Goal: Information Seeking & Learning: Compare options

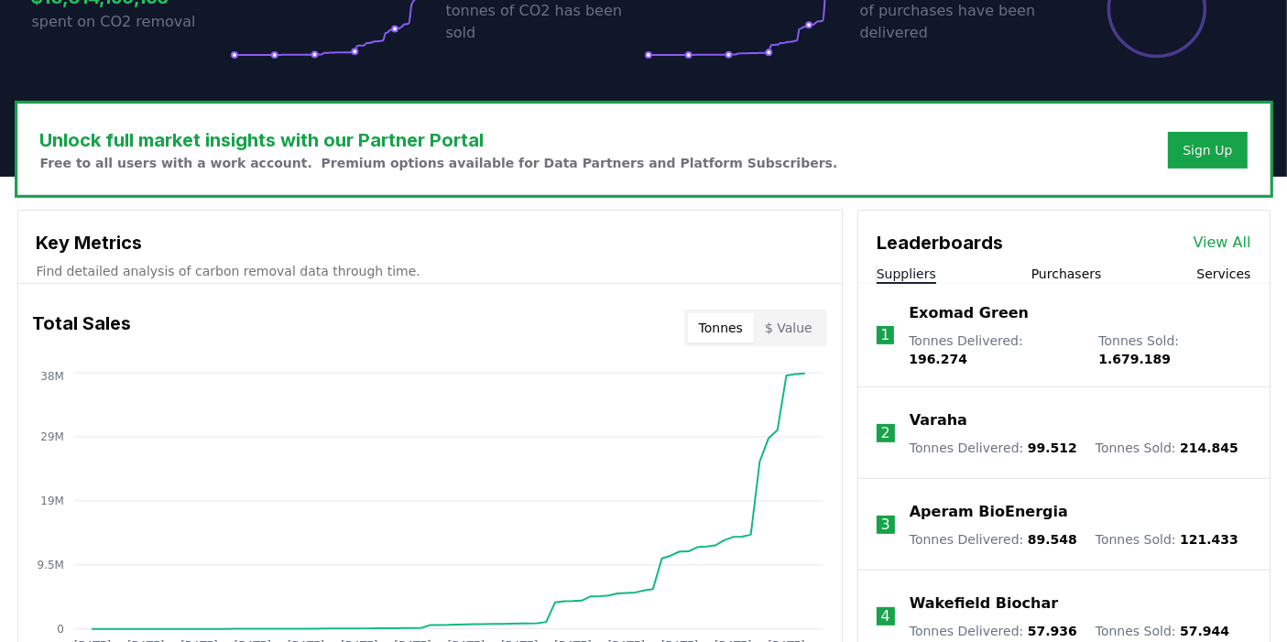
scroll to position [508, 0]
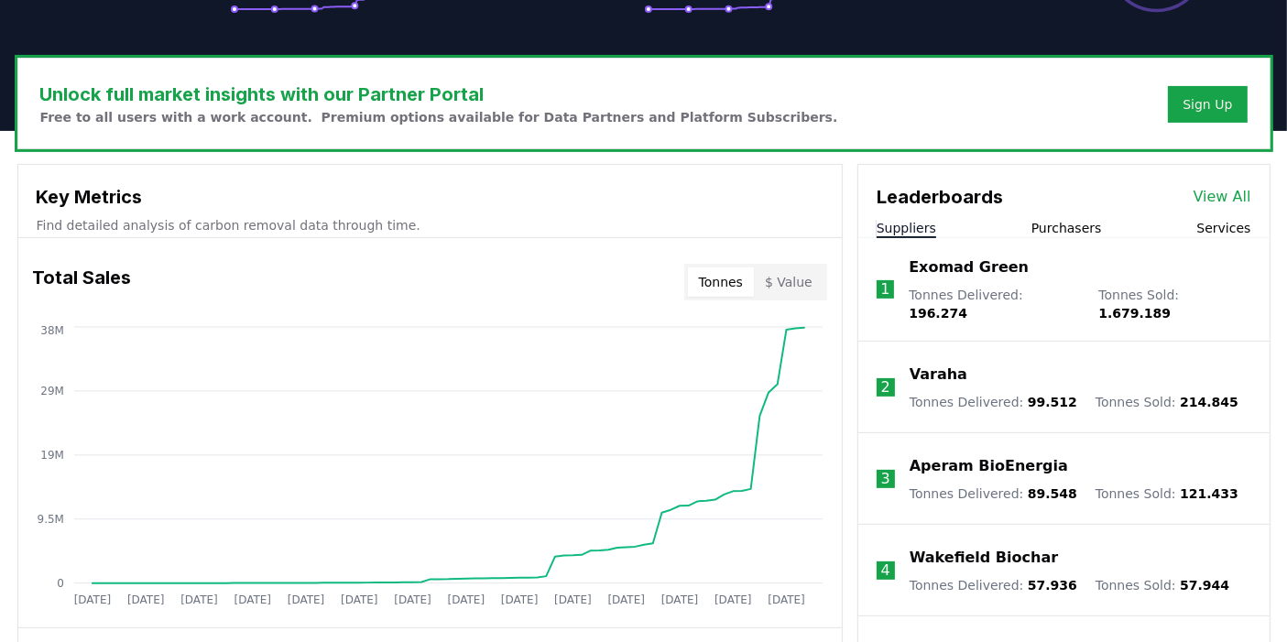
click at [1218, 194] on link "View All" at bounding box center [1223, 197] width 58 height 22
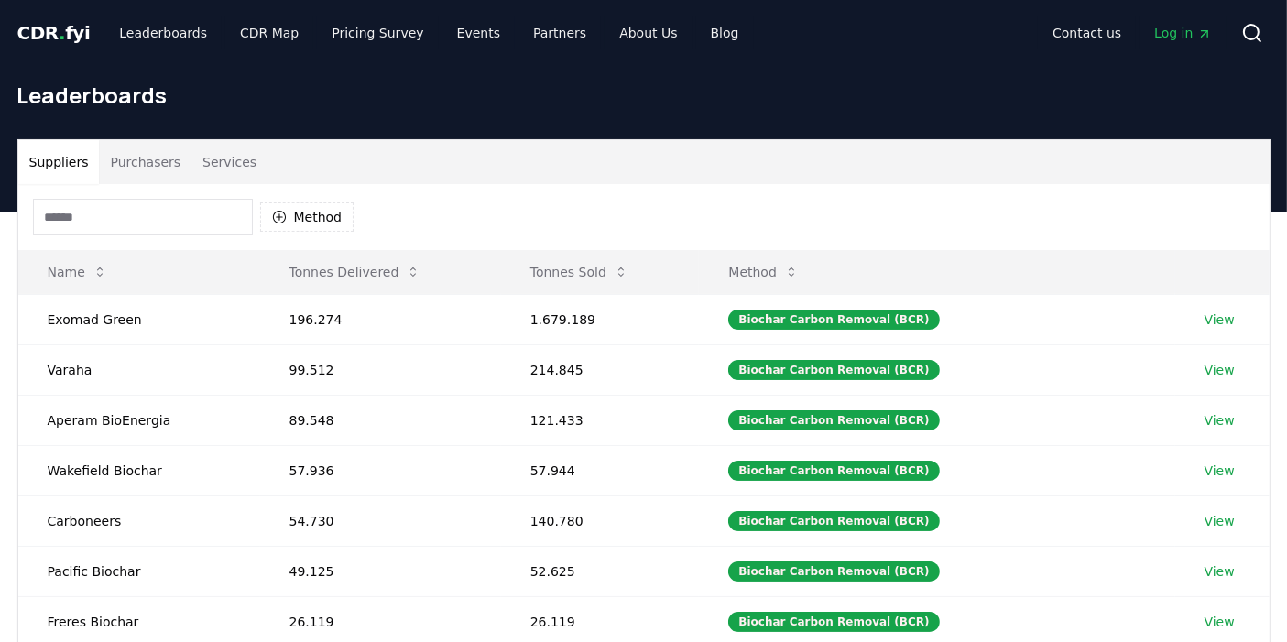
click at [144, 160] on button "Purchasers" at bounding box center [145, 162] width 93 height 44
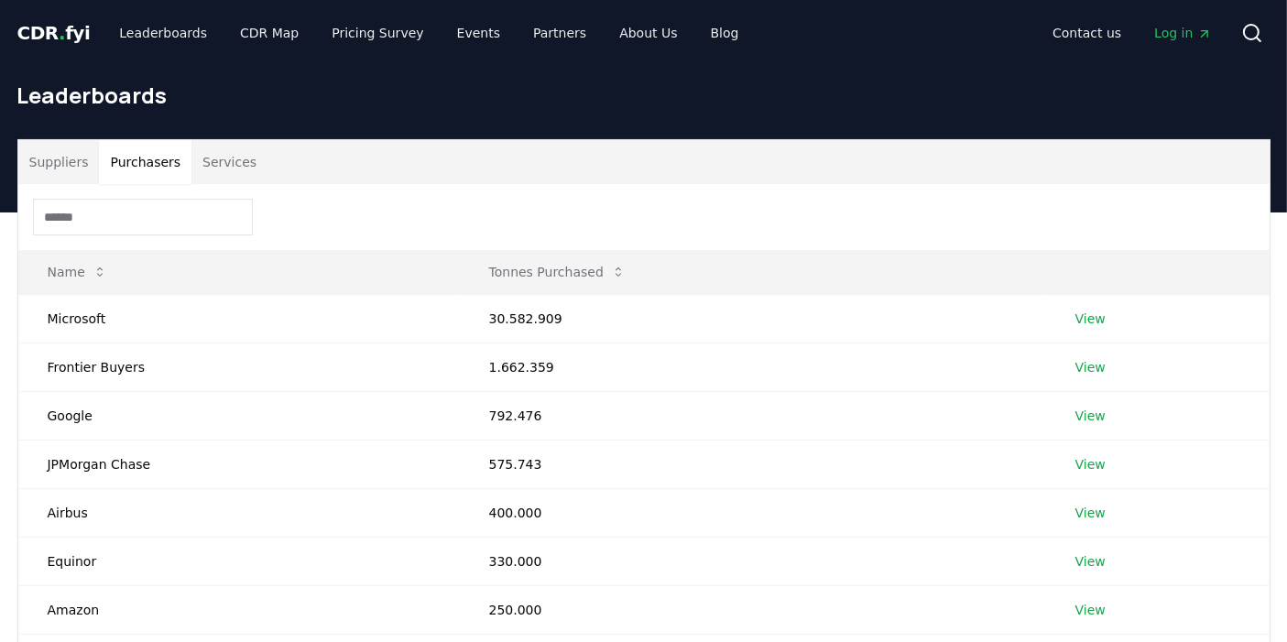
click at [226, 160] on button "Services" at bounding box center [229, 162] width 76 height 44
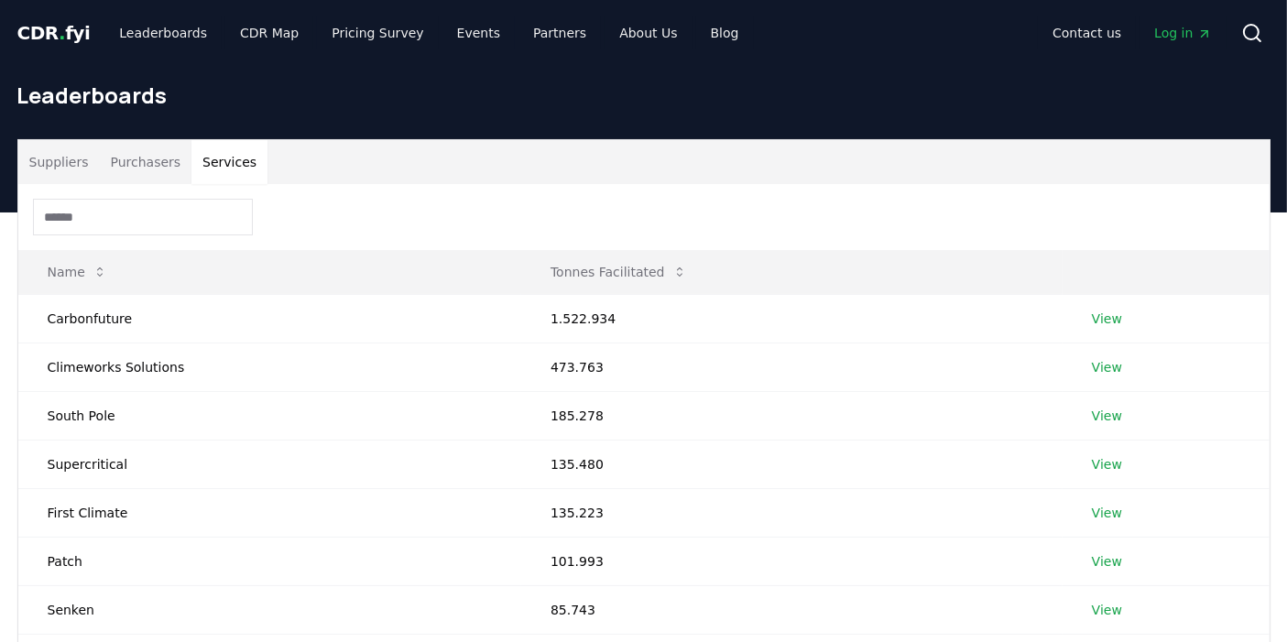
click at [63, 162] on button "Suppliers" at bounding box center [59, 162] width 82 height 44
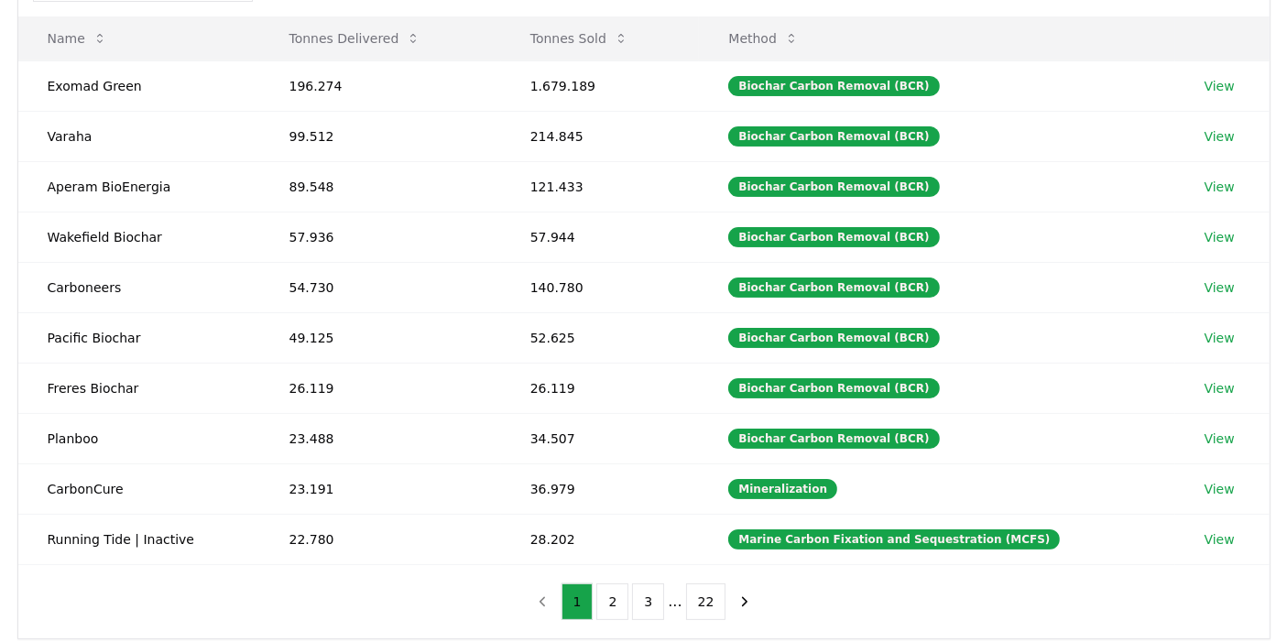
scroll to position [203, 0]
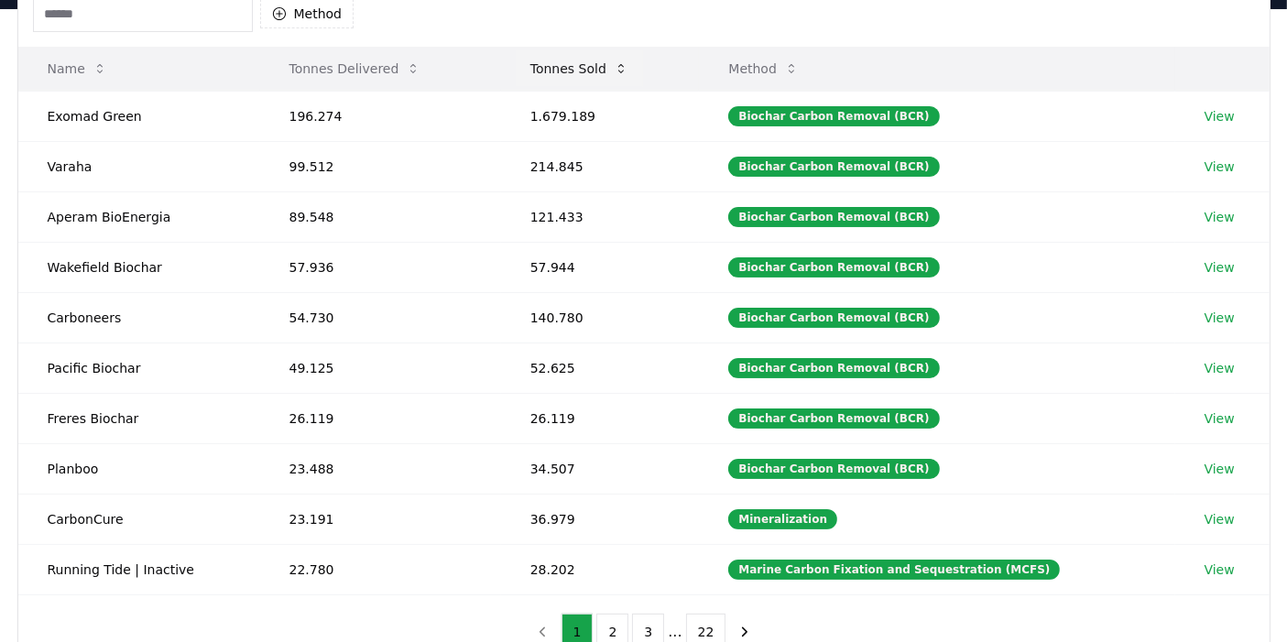
click at [628, 71] on icon at bounding box center [621, 68] width 15 height 15
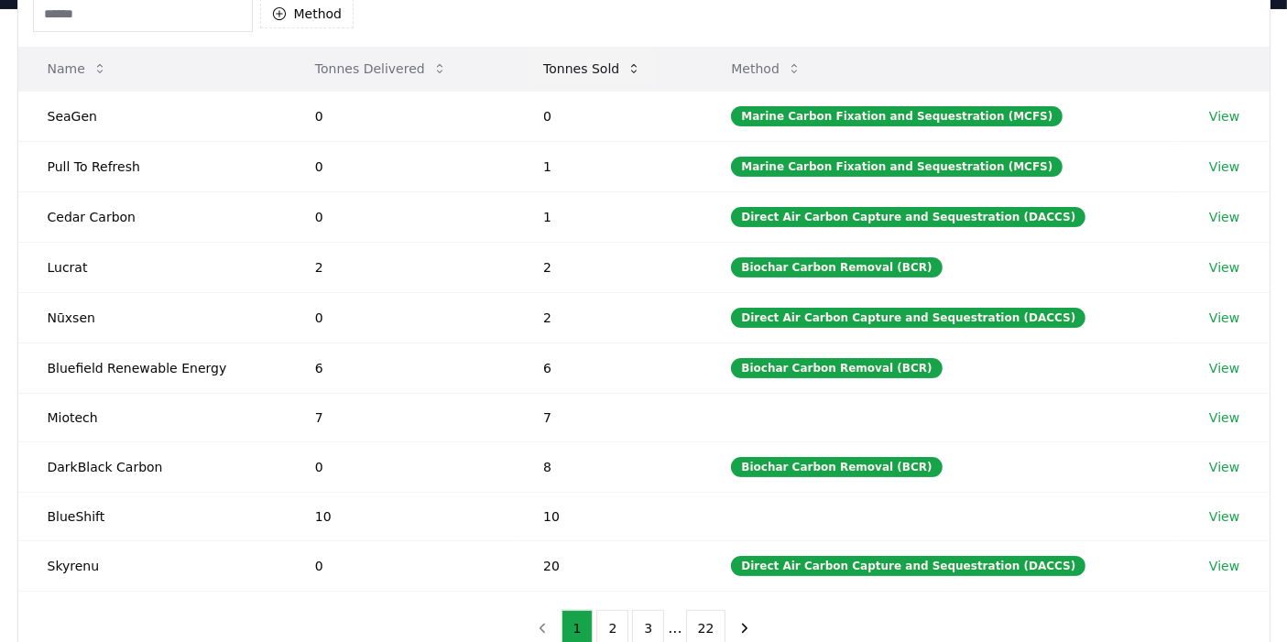
click at [639, 69] on icon at bounding box center [634, 68] width 15 height 15
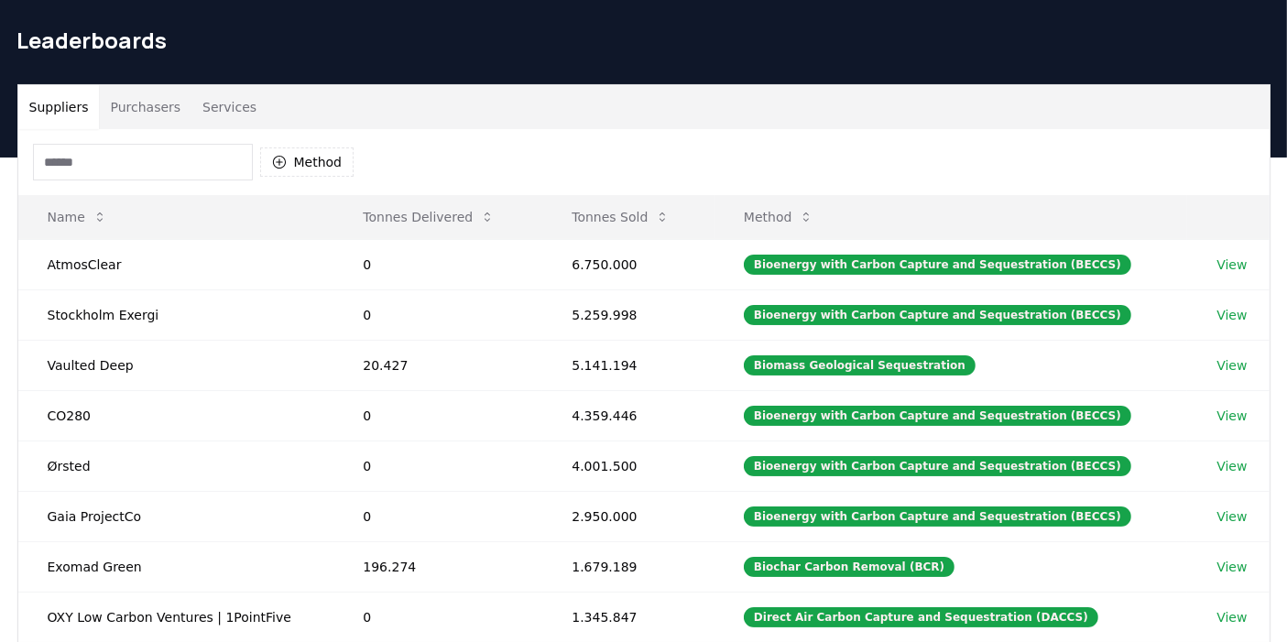
scroll to position [102, 0]
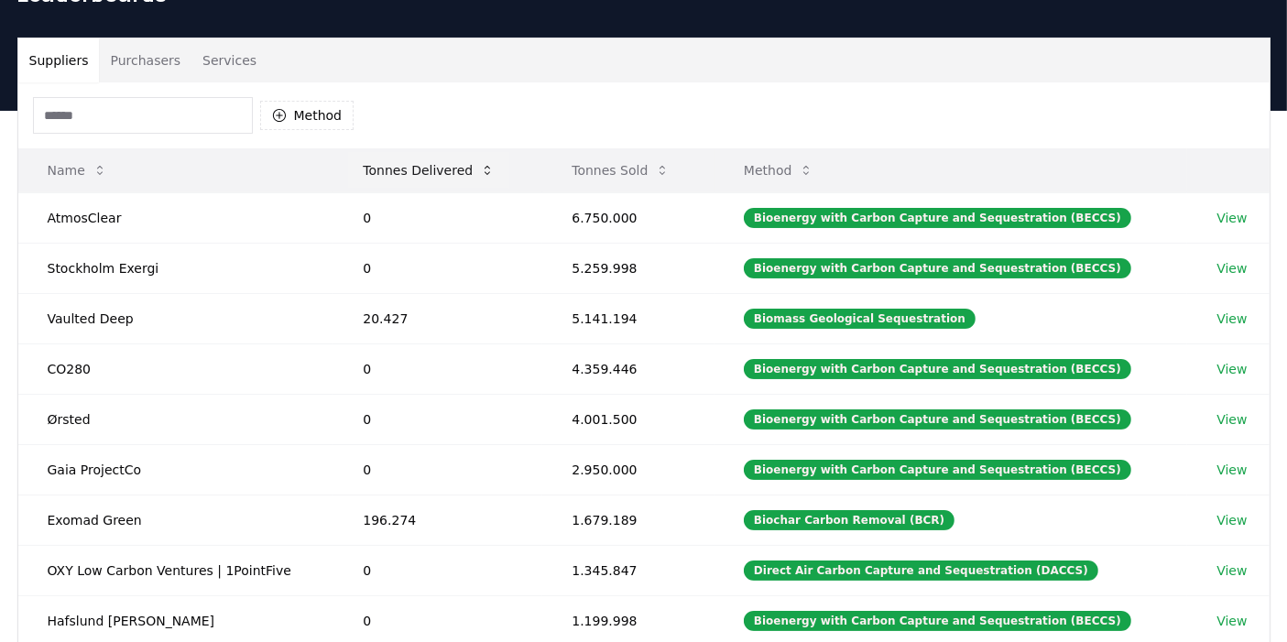
click at [480, 171] on icon at bounding box center [487, 170] width 15 height 15
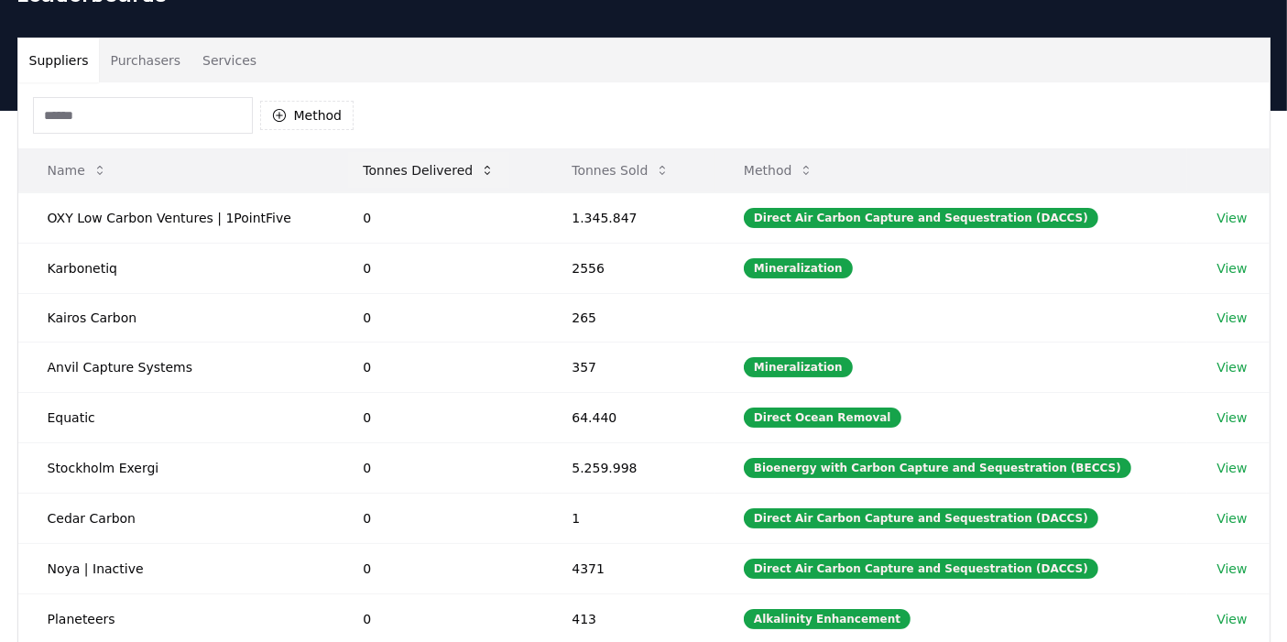
click at [480, 171] on icon at bounding box center [487, 170] width 15 height 15
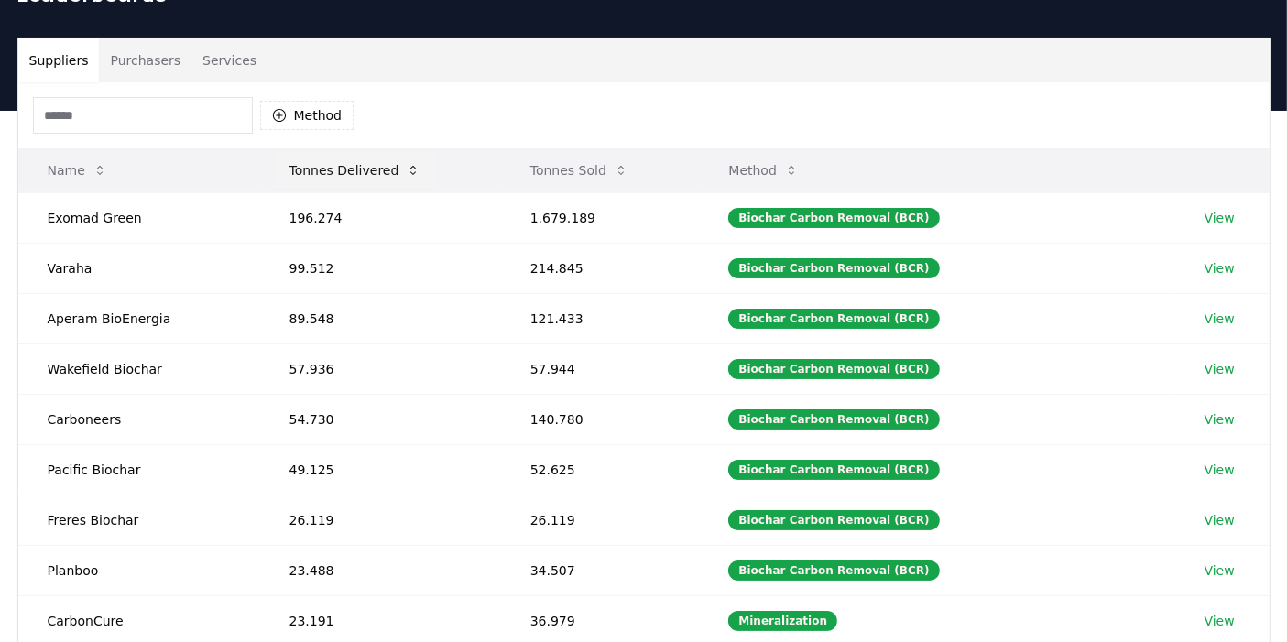
click at [406, 171] on icon at bounding box center [413, 170] width 15 height 15
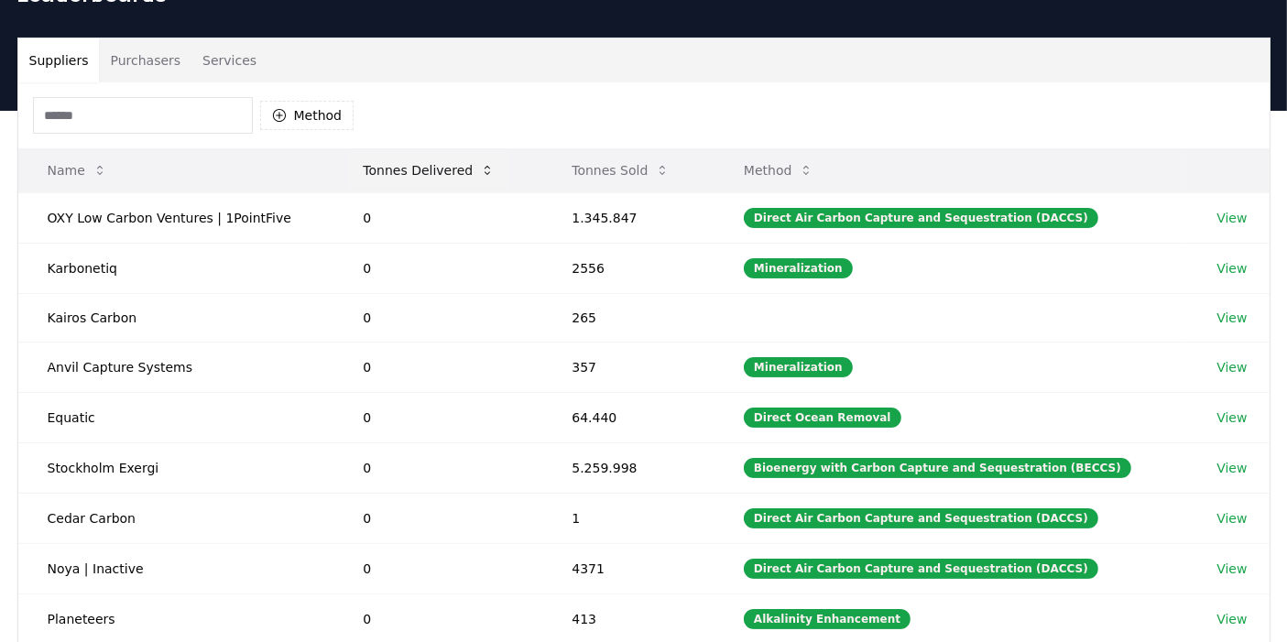
click at [442, 174] on button "Tonnes Delivered" at bounding box center [428, 170] width 161 height 37
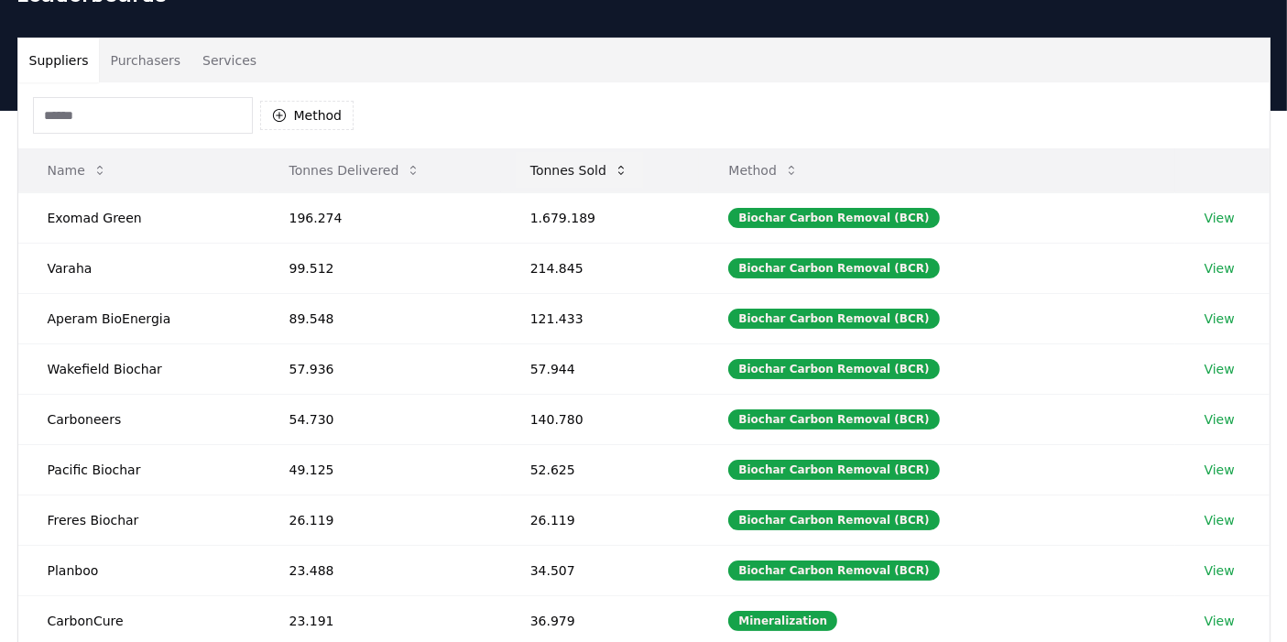
click at [600, 174] on button "Tonnes Sold" at bounding box center [579, 170] width 127 height 37
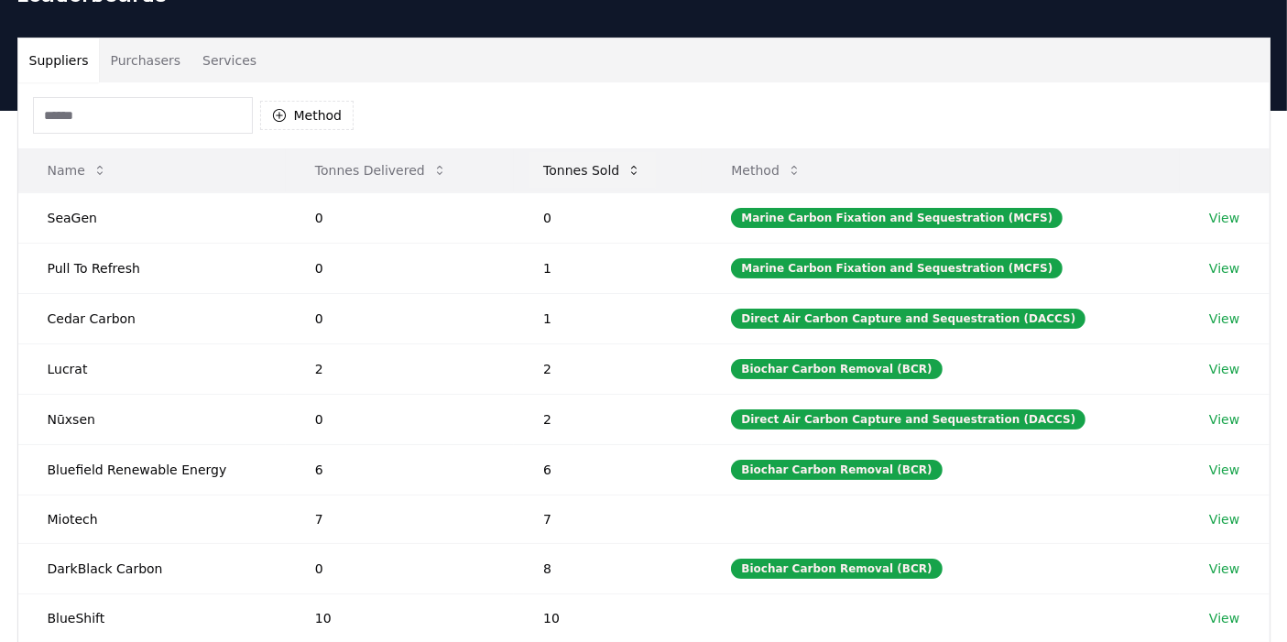
click at [627, 173] on button "Tonnes Sold" at bounding box center [592, 170] width 127 height 37
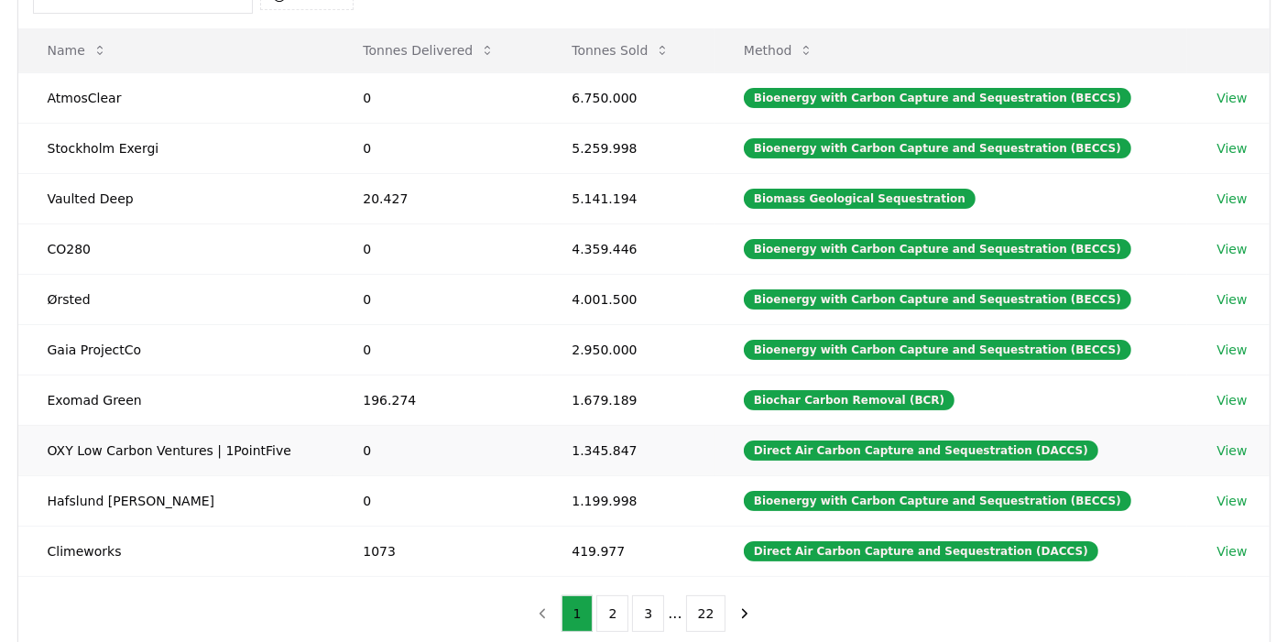
scroll to position [203, 0]
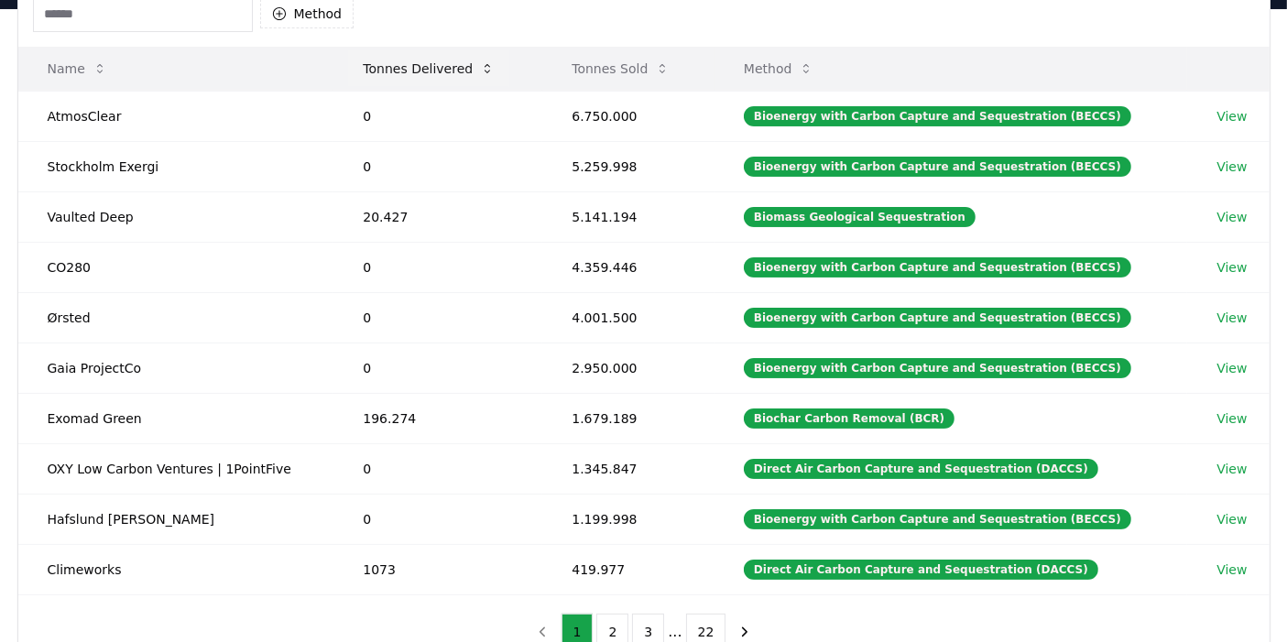
click at [474, 66] on button "Tonnes Delivered" at bounding box center [428, 68] width 161 height 37
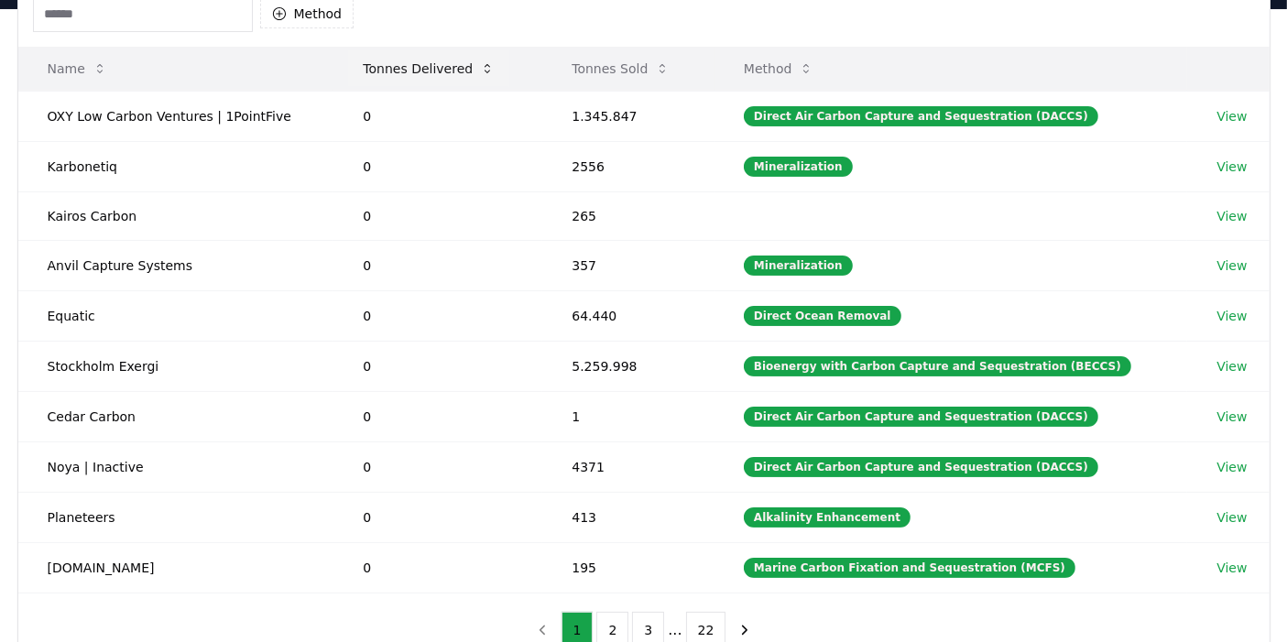
click at [474, 66] on button "Tonnes Delivered" at bounding box center [428, 68] width 161 height 37
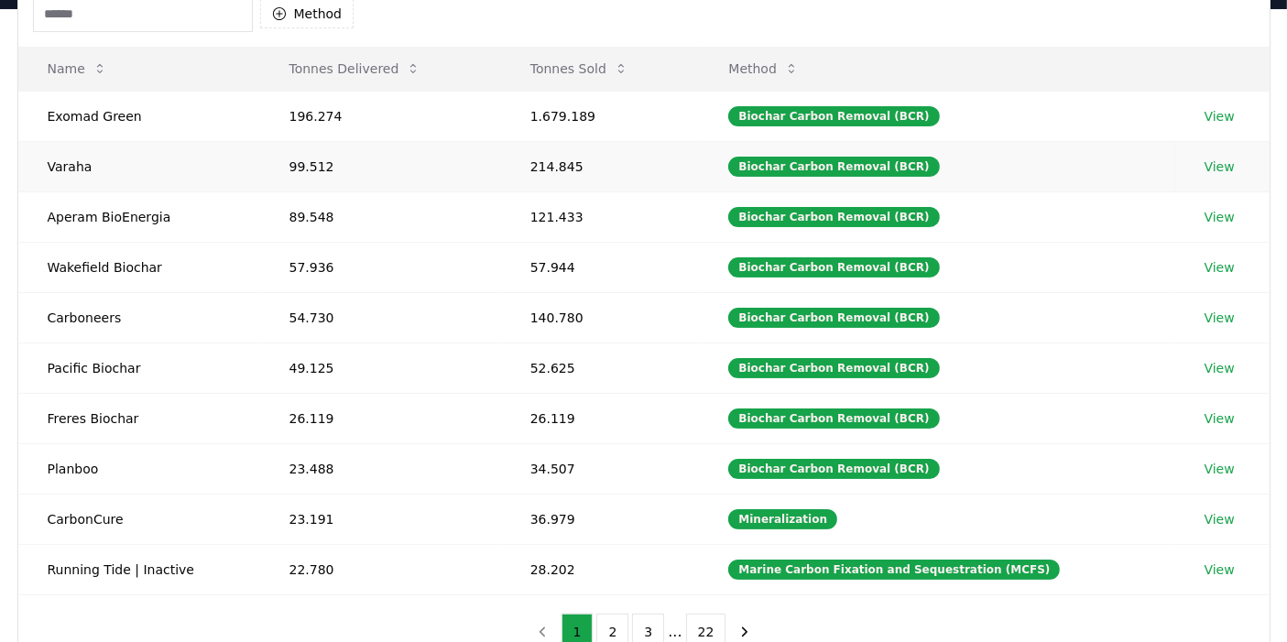
scroll to position [0, 0]
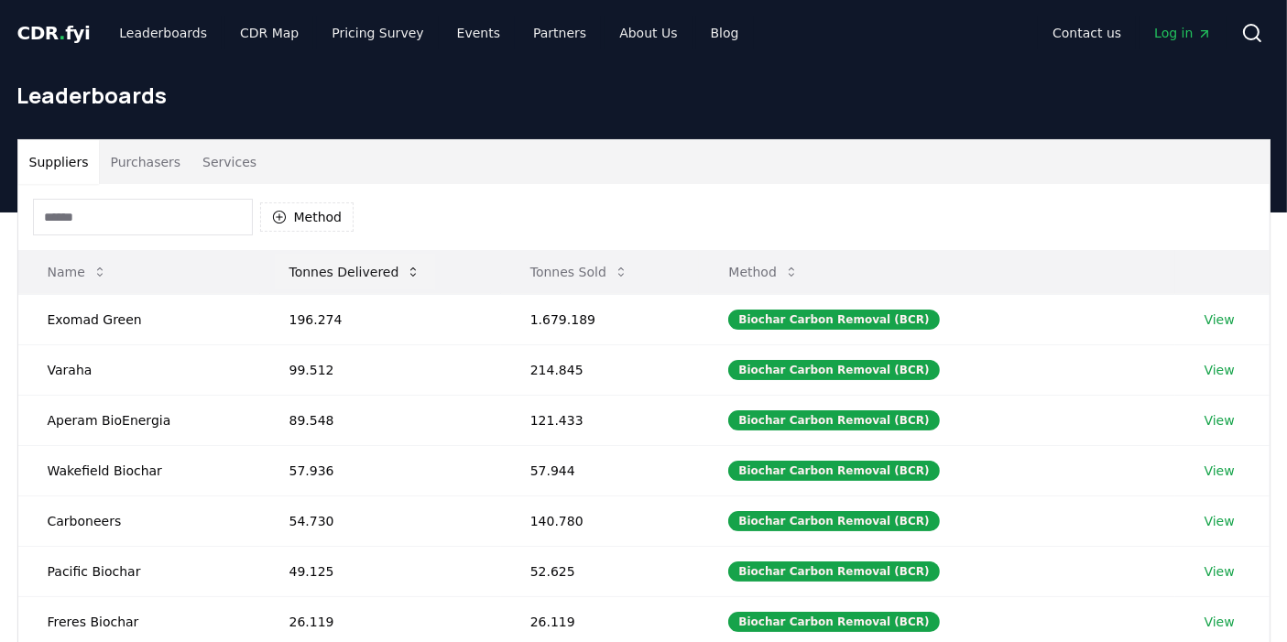
click at [410, 268] on icon at bounding box center [413, 272] width 15 height 15
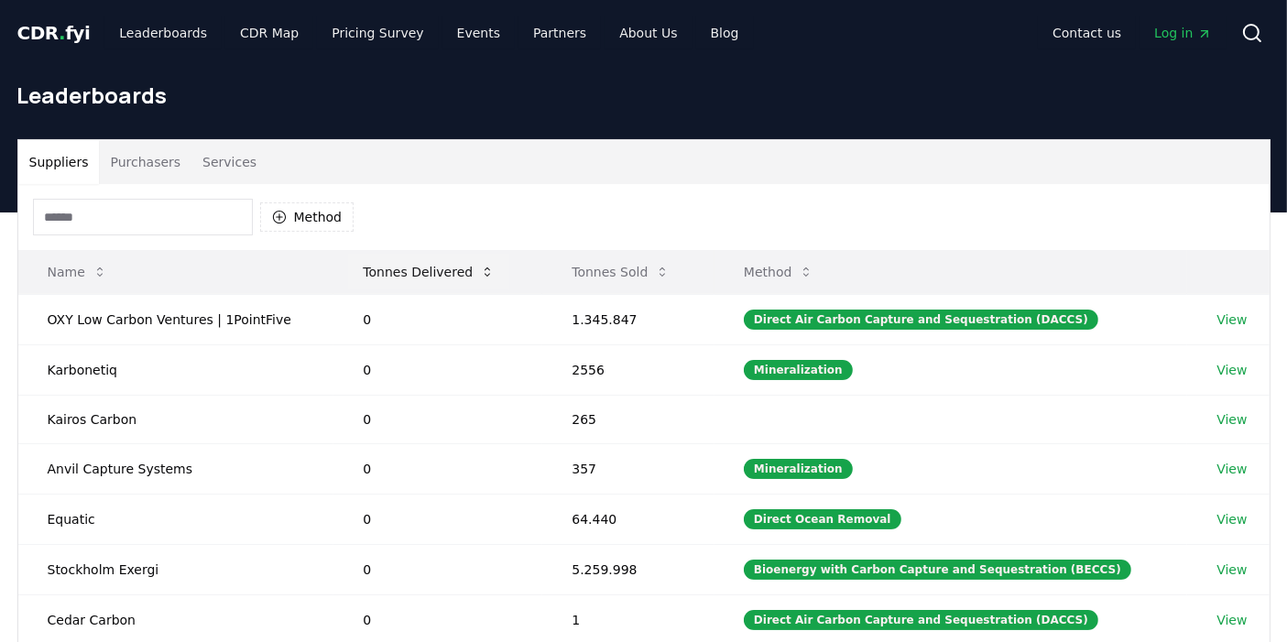
click at [410, 268] on button "Tonnes Delivered" at bounding box center [428, 272] width 161 height 37
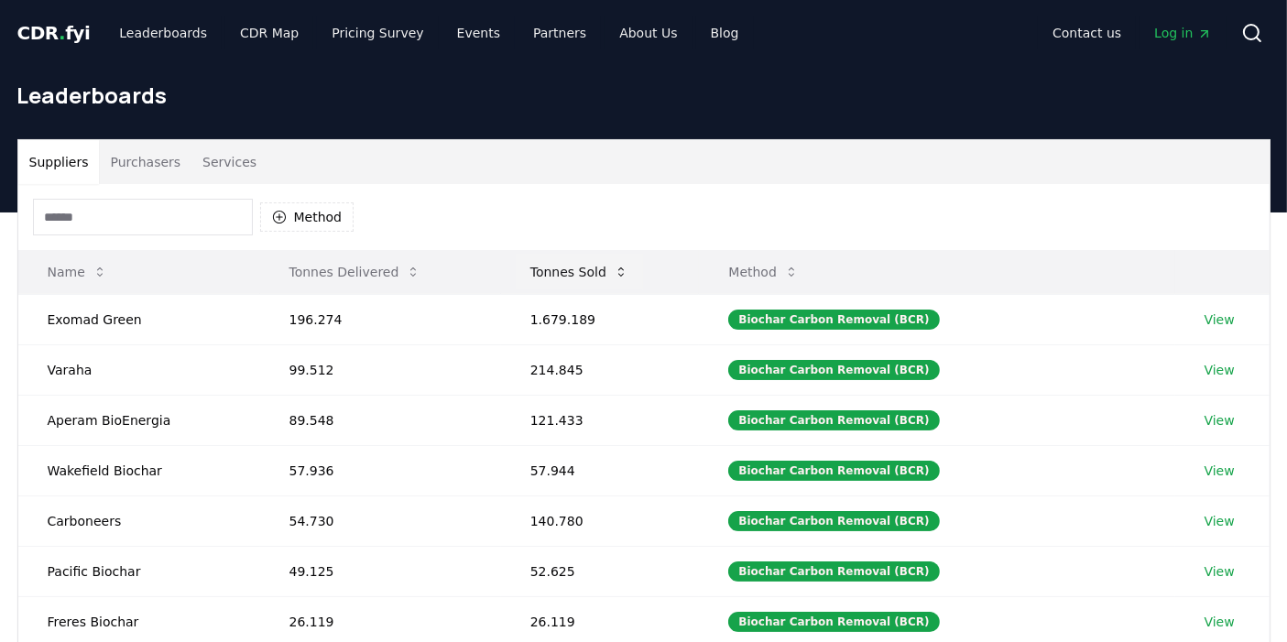
click at [587, 271] on button "Tonnes Sold" at bounding box center [579, 272] width 127 height 37
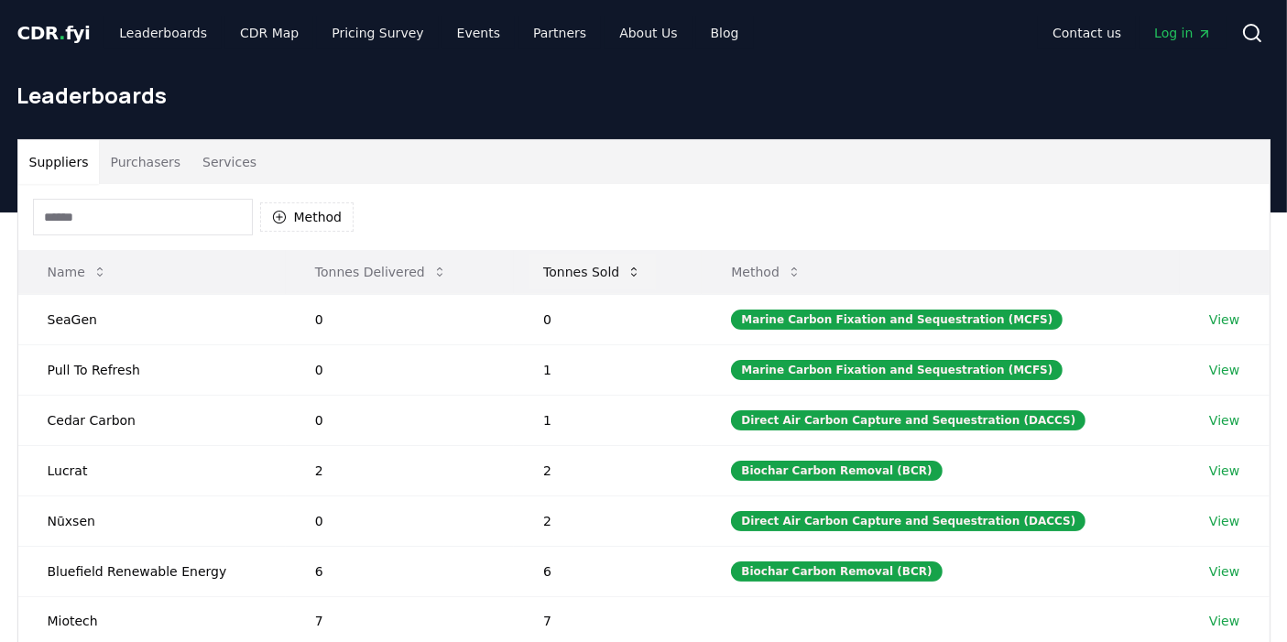
click at [587, 271] on button "Tonnes Sold" at bounding box center [592, 272] width 127 height 37
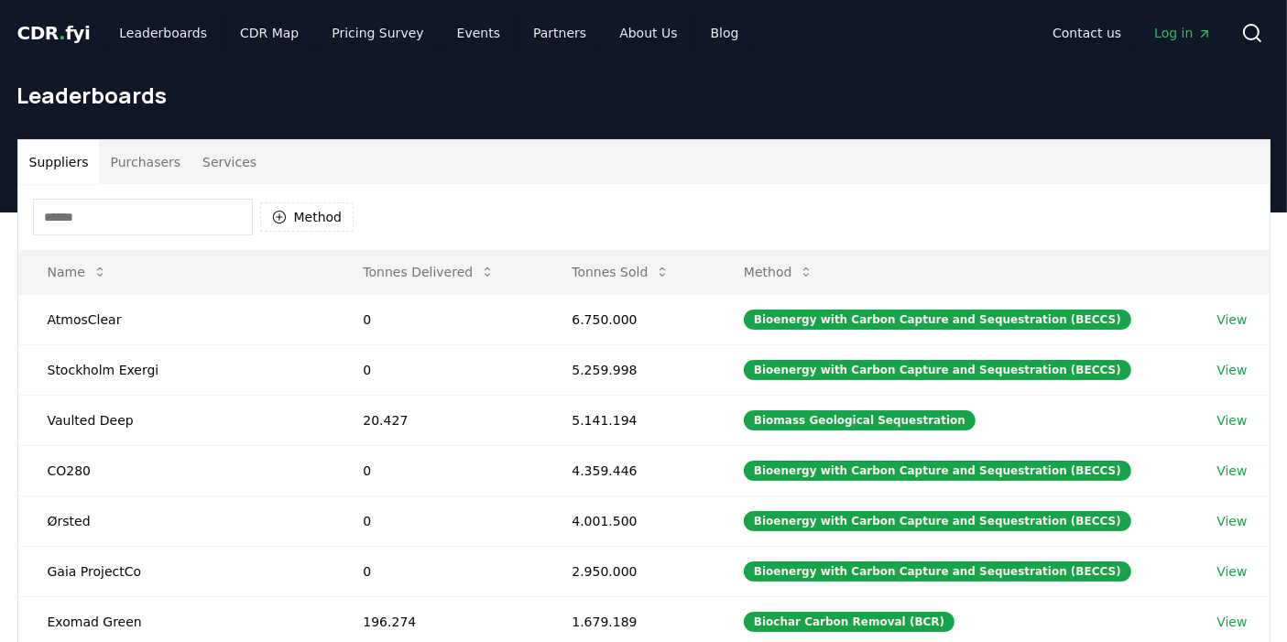
drag, startPoint x: 983, startPoint y: 1, endPoint x: 398, endPoint y: 180, distance: 612.1
click at [398, 180] on div "Suppliers Purchasers Services" at bounding box center [644, 162] width 1252 height 44
click at [584, 134] on div "Leaderboards" at bounding box center [644, 102] width 1283 height 73
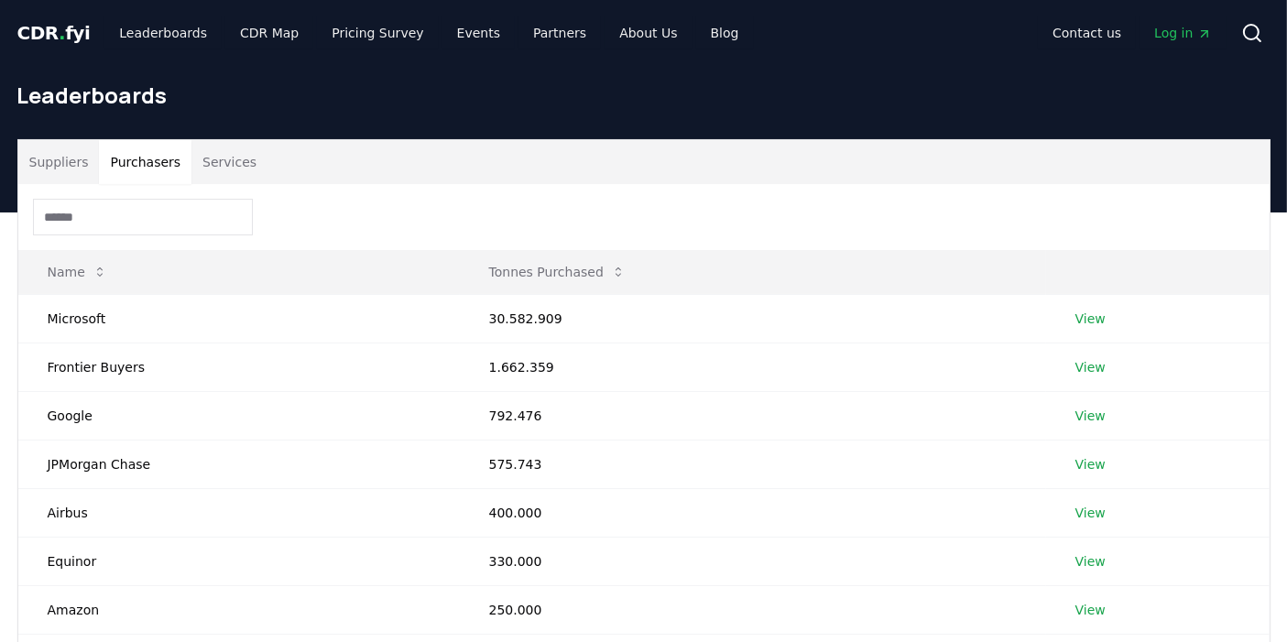
click at [133, 160] on button "Purchasers" at bounding box center [145, 162] width 93 height 44
click at [207, 157] on button "Services" at bounding box center [229, 162] width 76 height 44
click at [138, 160] on button "Purchasers" at bounding box center [145, 162] width 93 height 44
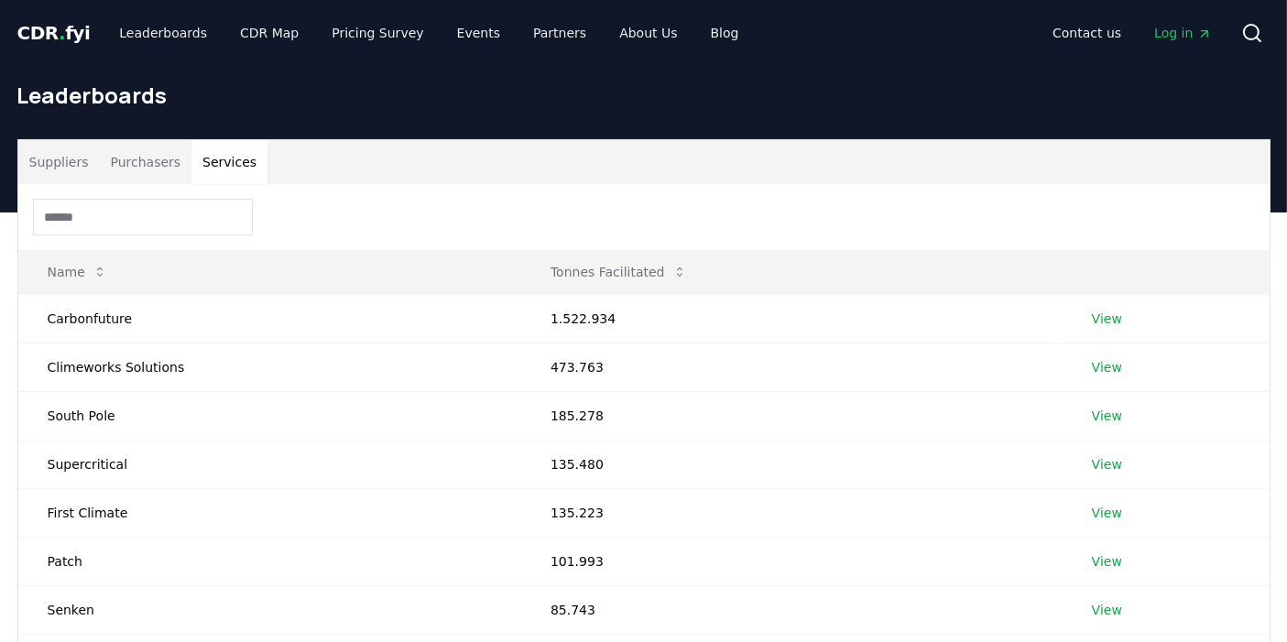
click at [220, 163] on button "Services" at bounding box center [229, 162] width 76 height 44
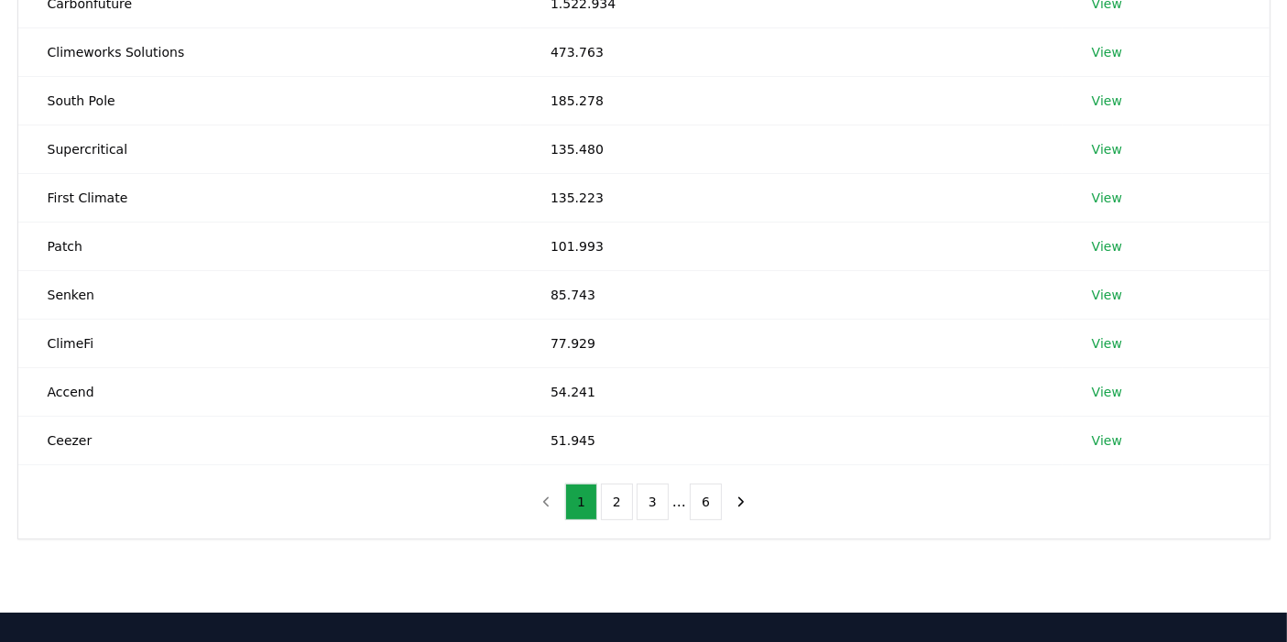
scroll to position [269, 0]
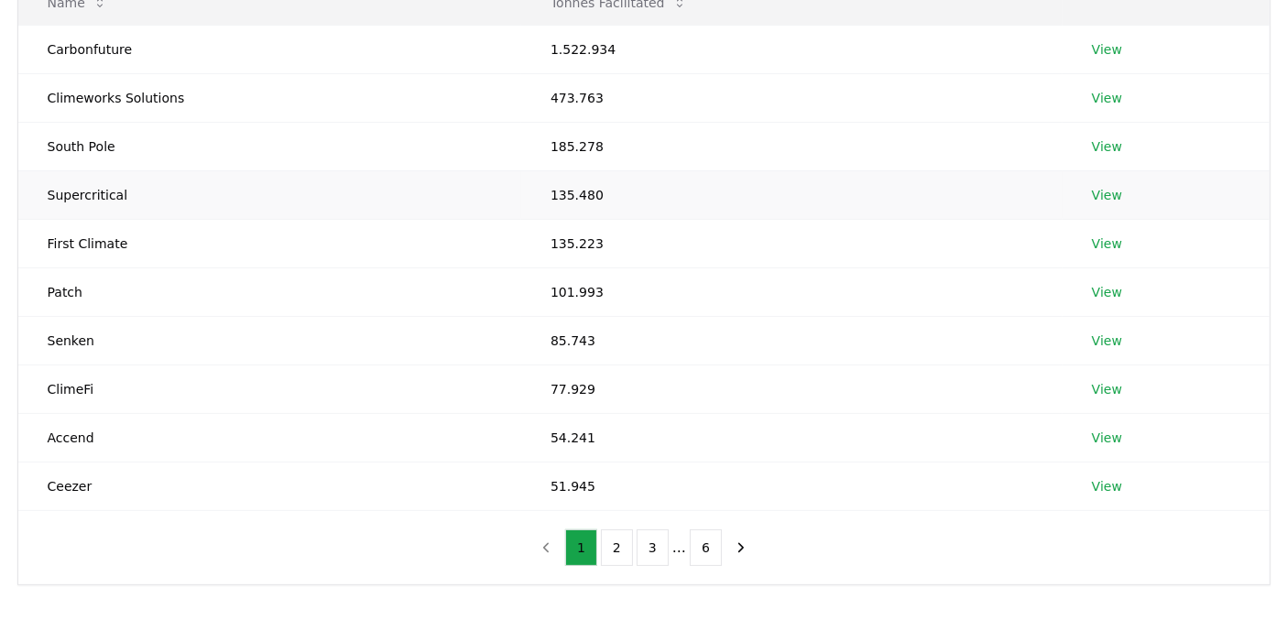
click at [1106, 200] on link "View" at bounding box center [1107, 195] width 30 height 18
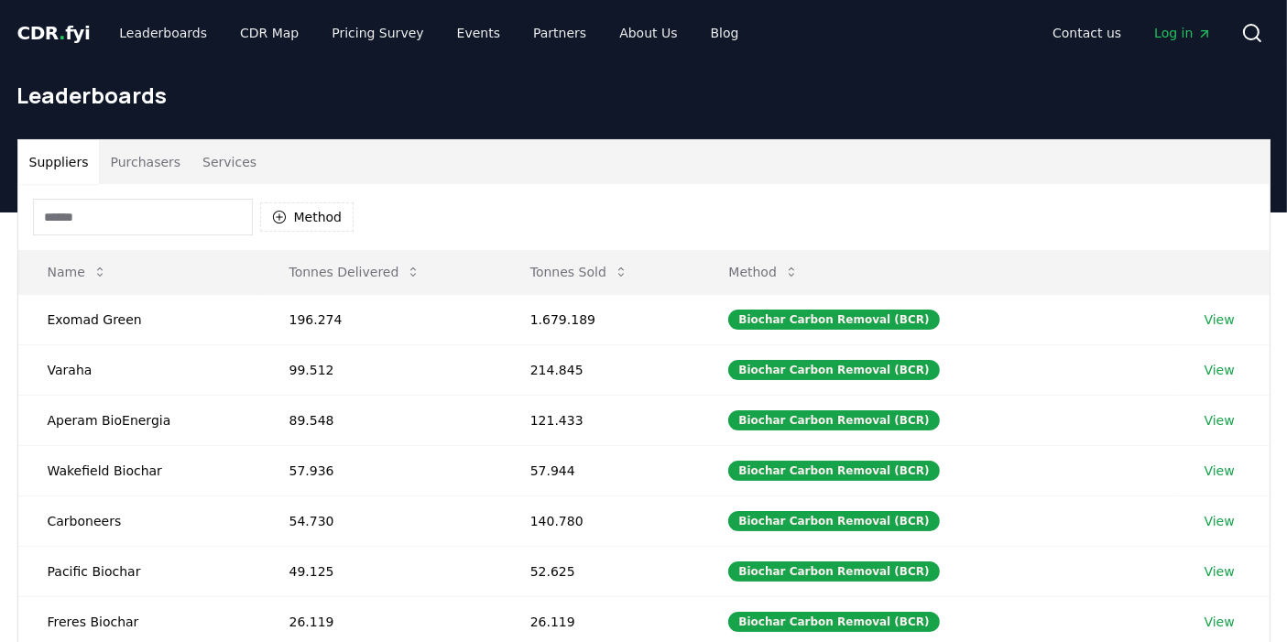
click at [213, 171] on button "Services" at bounding box center [229, 162] width 76 height 44
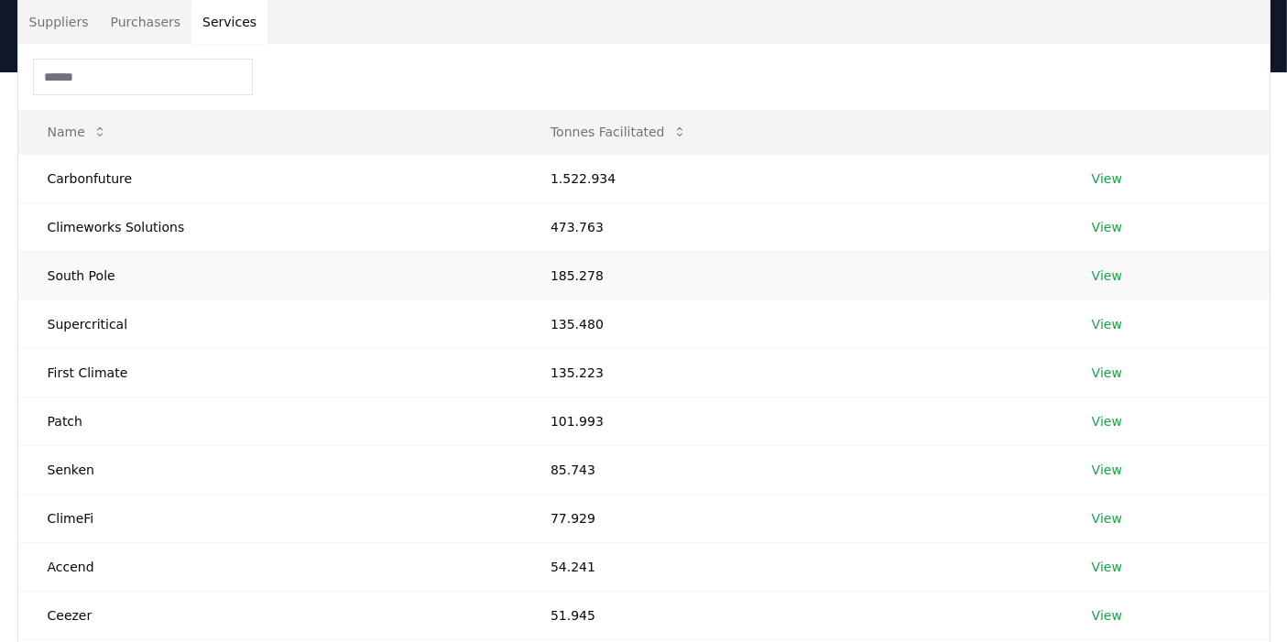
scroll to position [203, 0]
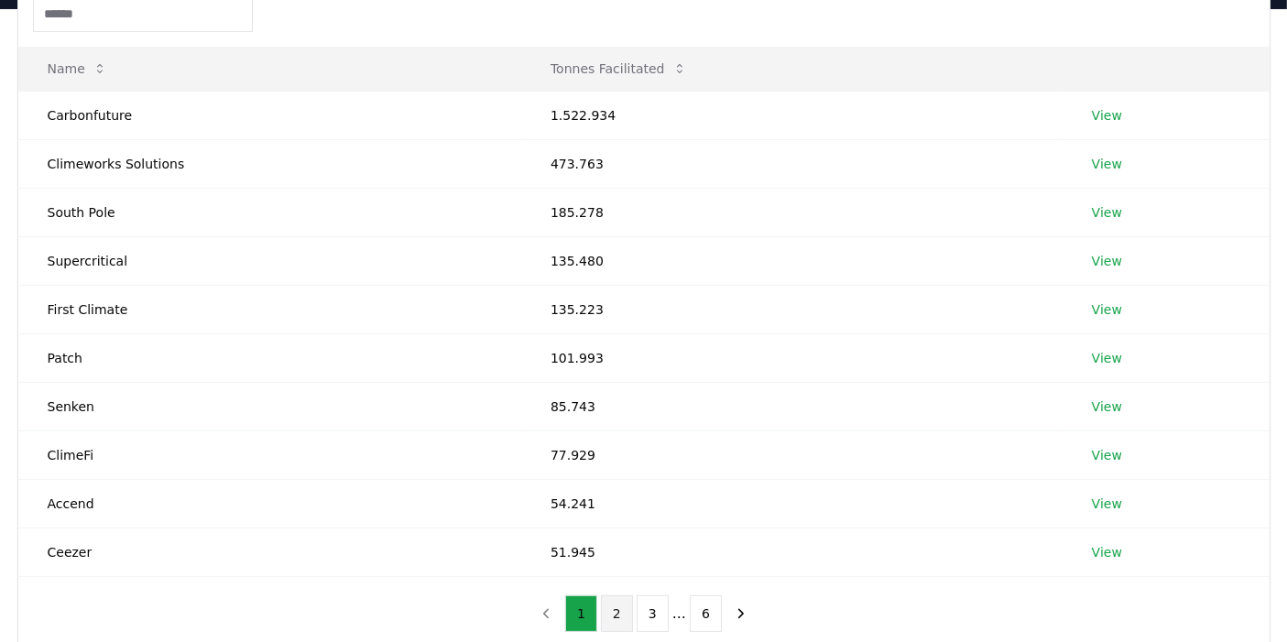
click at [618, 608] on button "2" at bounding box center [617, 614] width 32 height 37
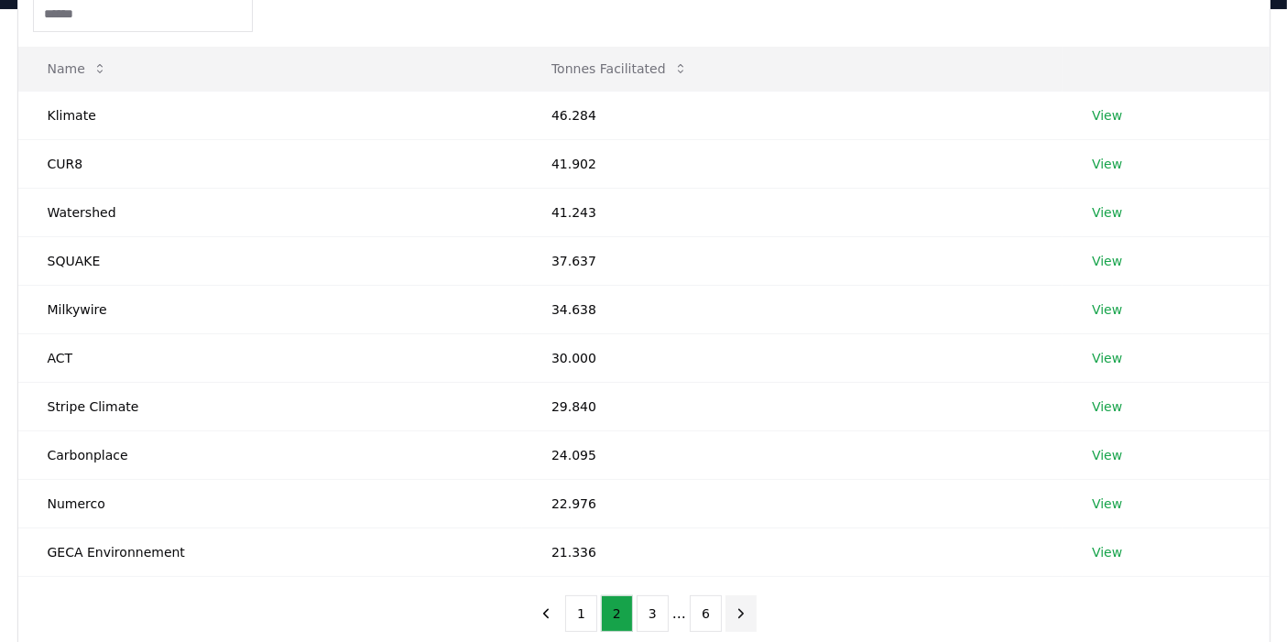
click at [738, 617] on icon "next page" at bounding box center [741, 614] width 16 height 16
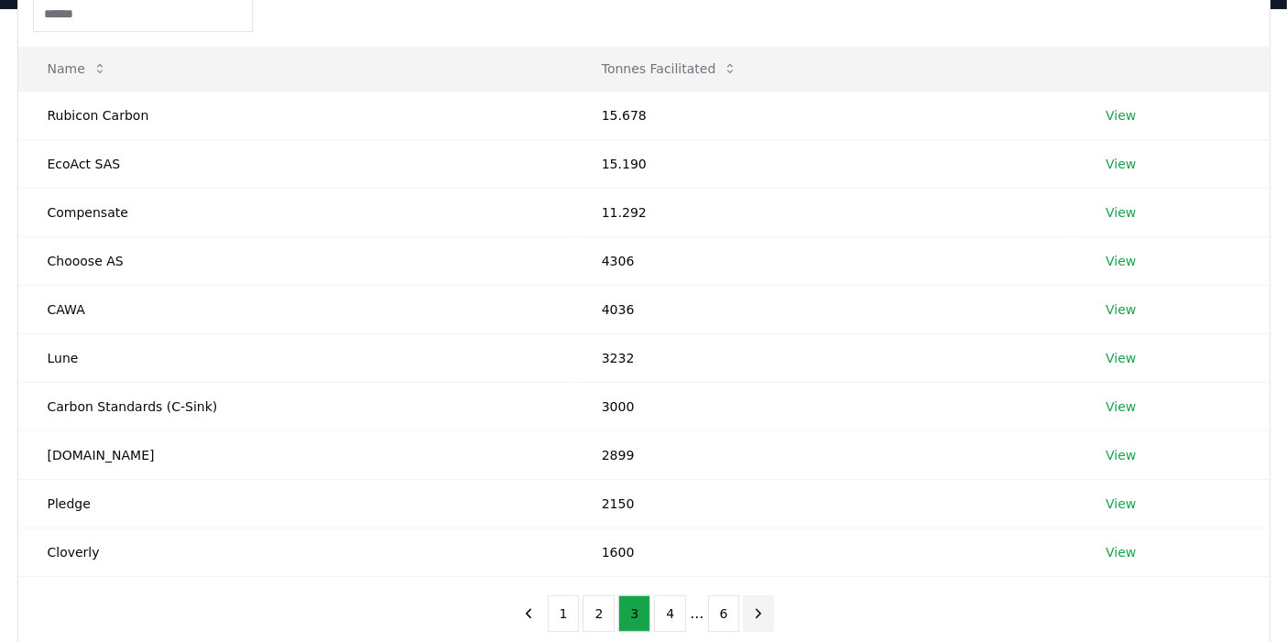
click at [743, 617] on button "next page" at bounding box center [758, 614] width 31 height 37
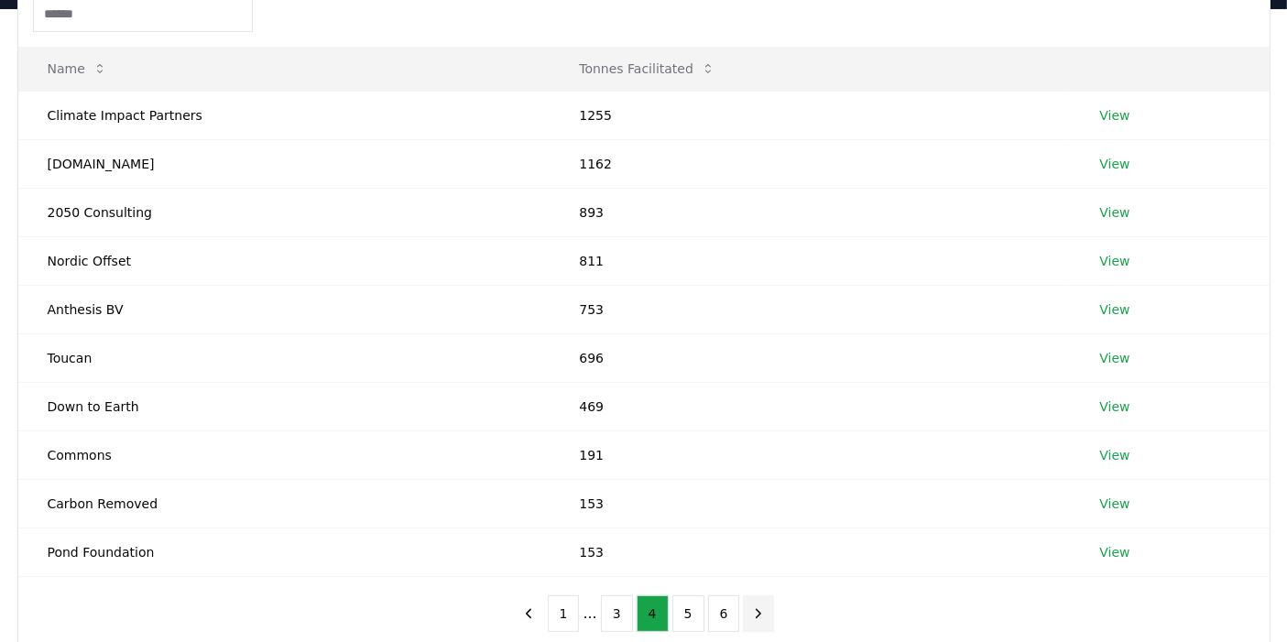
click at [743, 616] on button "next page" at bounding box center [758, 614] width 31 height 37
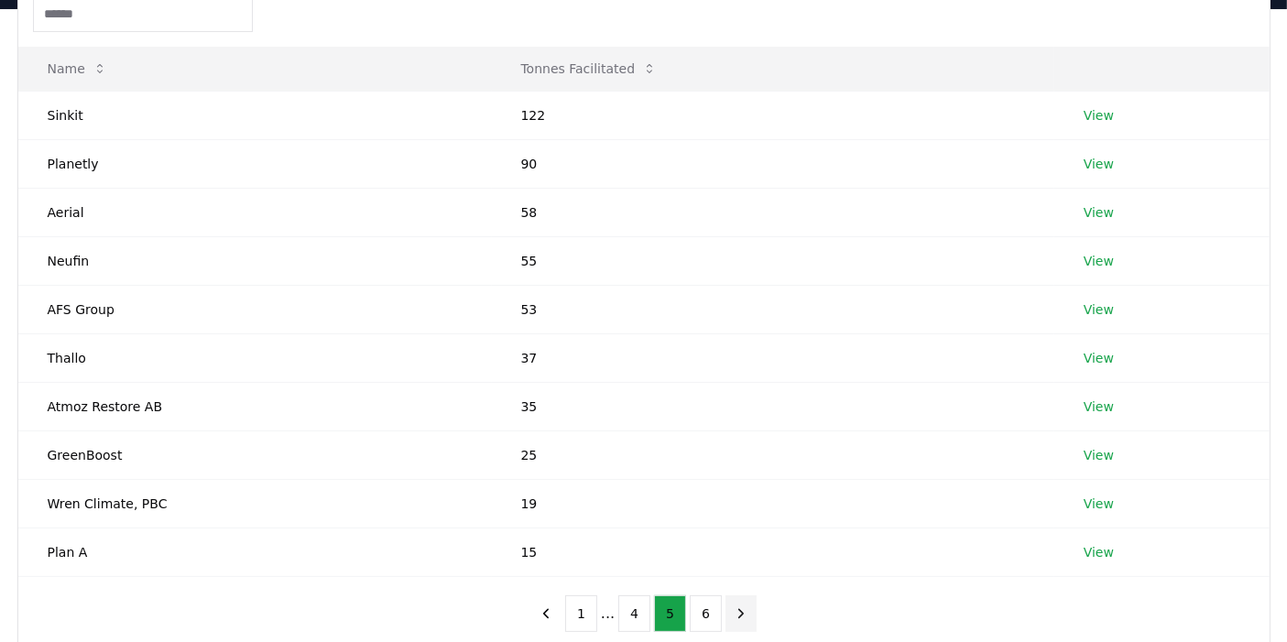
click at [739, 616] on icon "next page" at bounding box center [741, 614] width 16 height 16
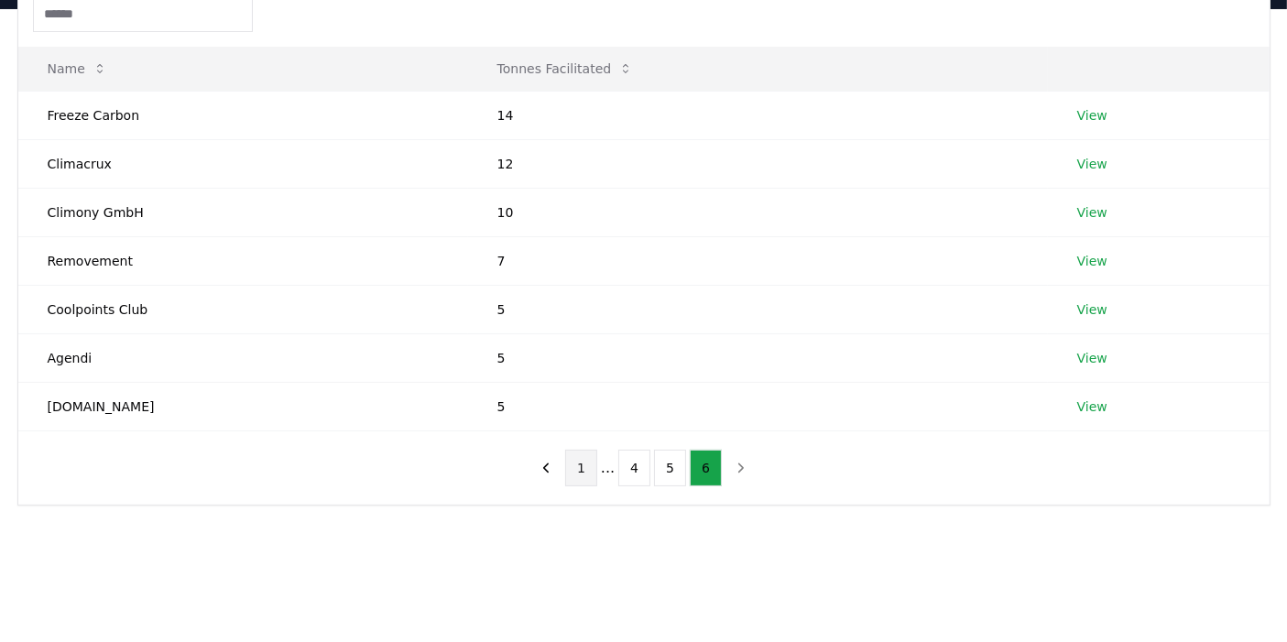
click at [586, 469] on button "1" at bounding box center [581, 468] width 32 height 37
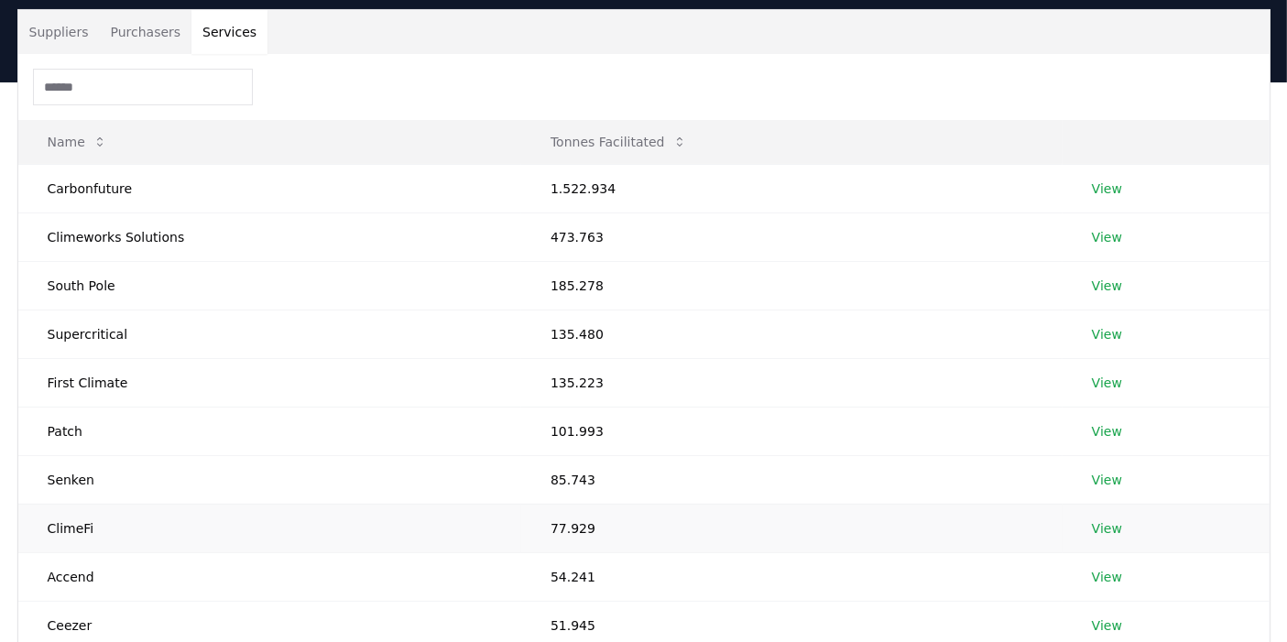
scroll to position [0, 0]
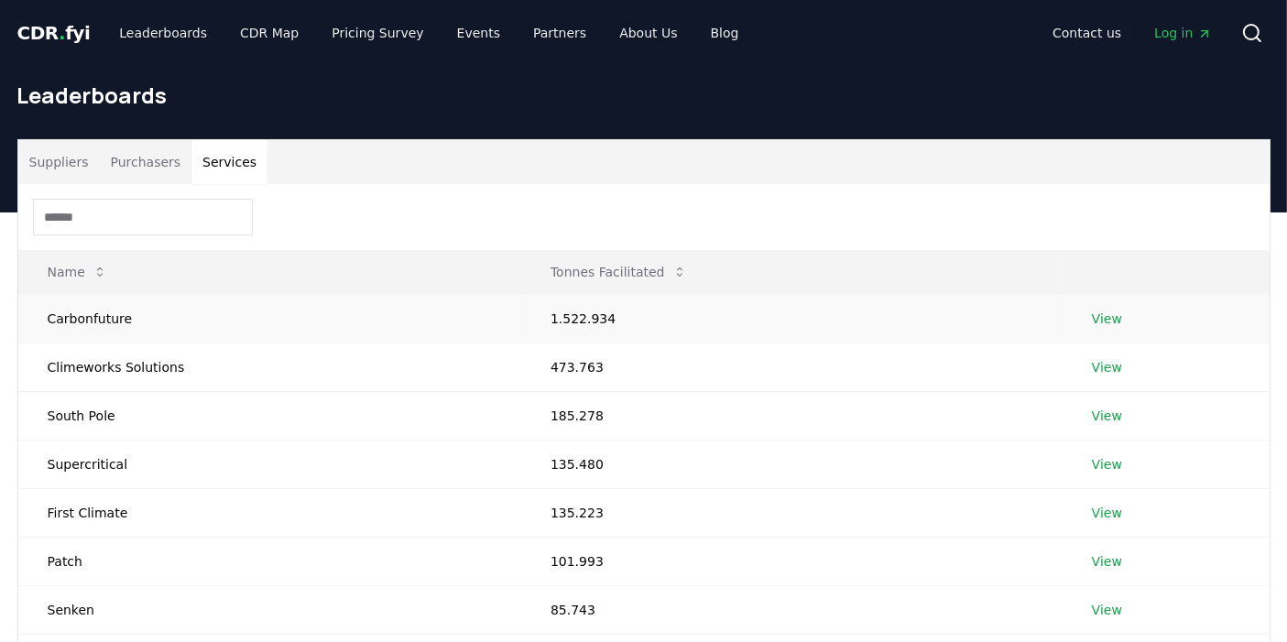
click at [1092, 323] on link "View" at bounding box center [1107, 319] width 30 height 18
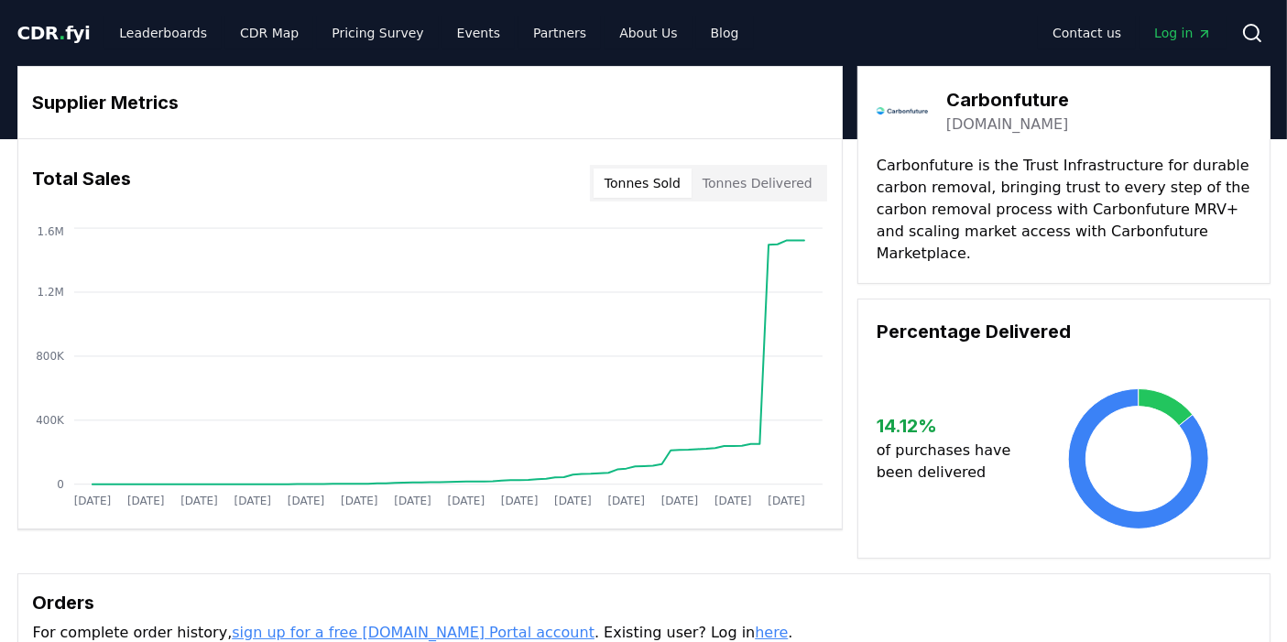
click at [756, 182] on button "Tonnes Delivered" at bounding box center [758, 183] width 132 height 29
click at [643, 192] on button "Tonnes Sold" at bounding box center [643, 183] width 98 height 29
click at [767, 180] on button "Tonnes Delivered" at bounding box center [758, 183] width 132 height 29
click at [650, 185] on button "Tonnes Sold" at bounding box center [643, 183] width 98 height 29
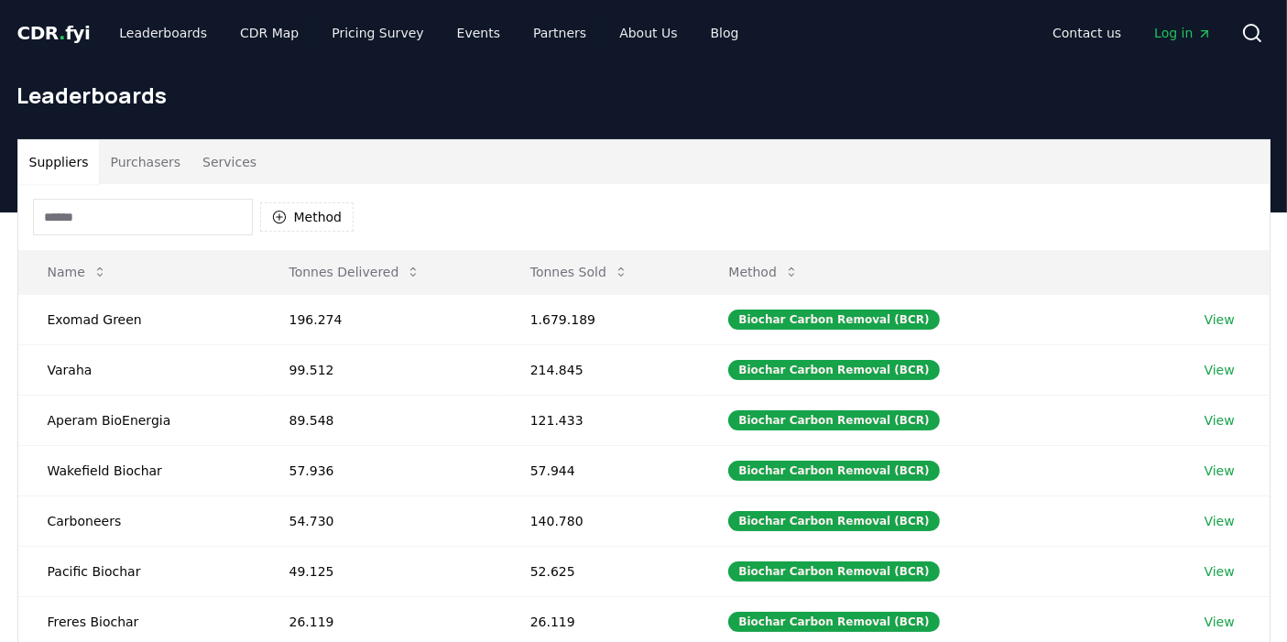
click at [214, 168] on button "Services" at bounding box center [229, 162] width 76 height 44
